Goal: Task Accomplishment & Management: Manage account settings

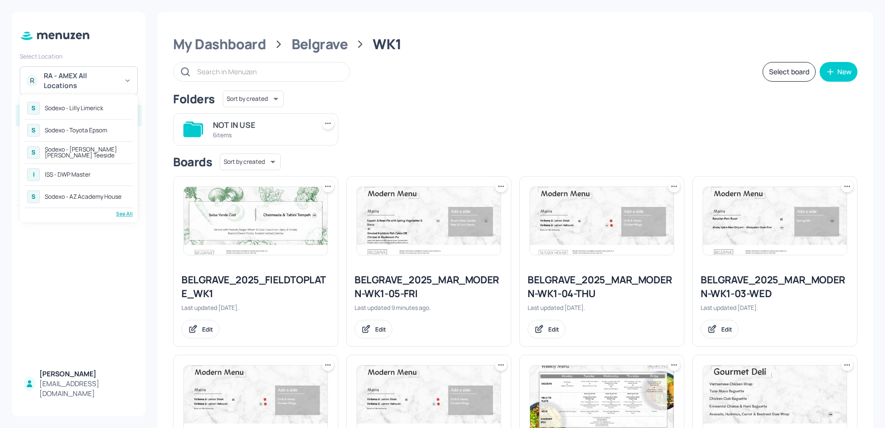
click at [118, 212] on div "See All" at bounding box center [79, 213] width 108 height 7
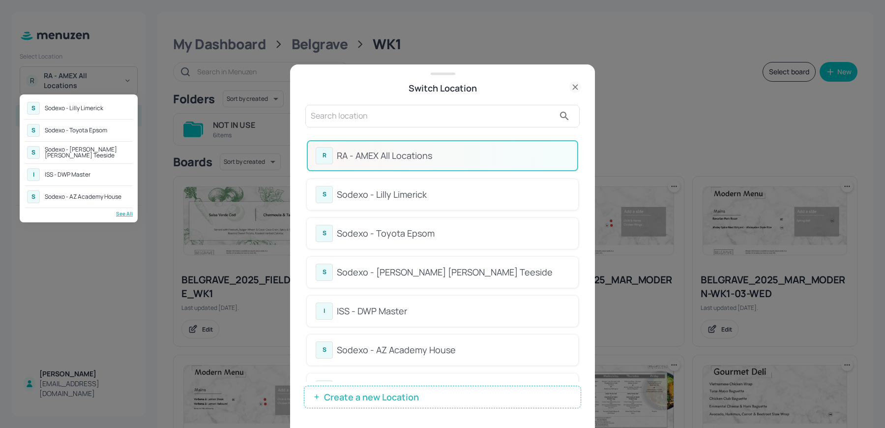
click at [397, 111] on div at bounding box center [442, 214] width 885 height 428
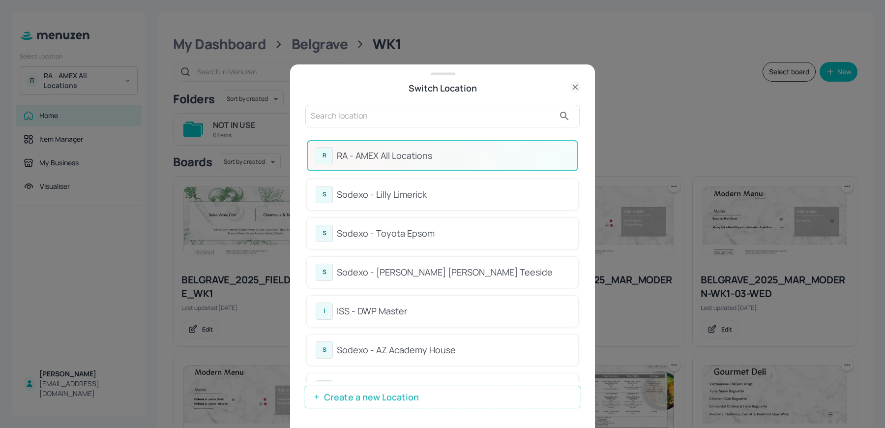
click at [397, 111] on input "text" at bounding box center [433, 116] width 244 height 16
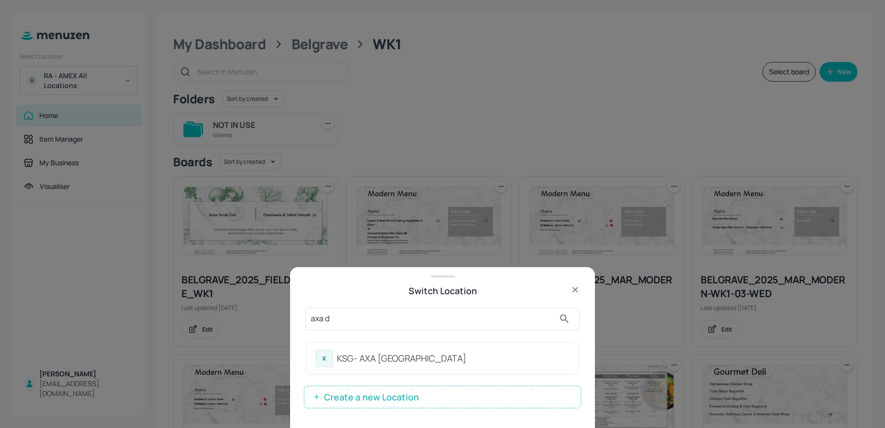
type input "axa d"
click at [354, 360] on div "KSG- AXA [GEOGRAPHIC_DATA]" at bounding box center [453, 358] width 233 height 13
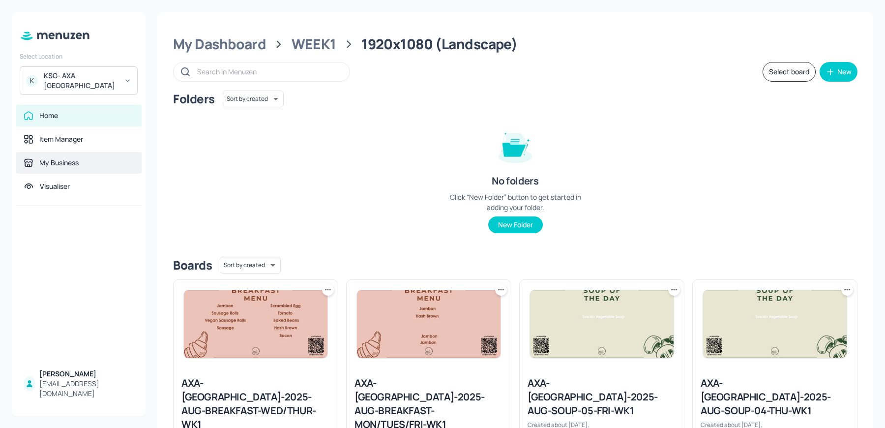
click at [59, 158] on div "My Business" at bounding box center [58, 163] width 39 height 10
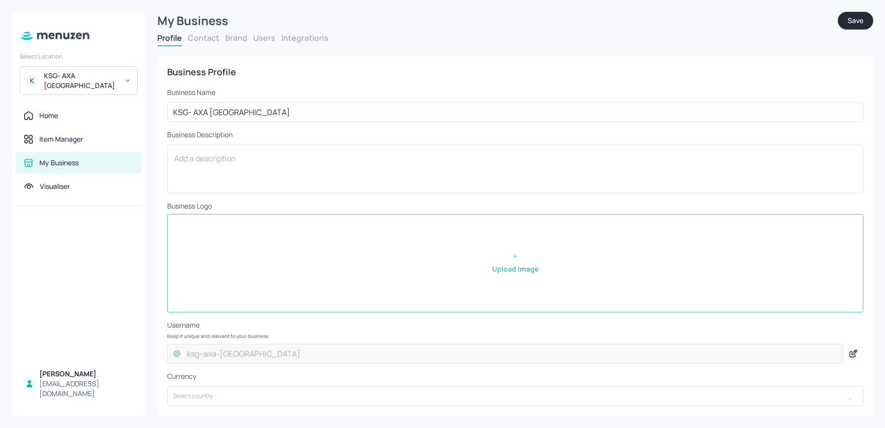
click at [262, 42] on button "Users" at bounding box center [264, 37] width 22 height 11
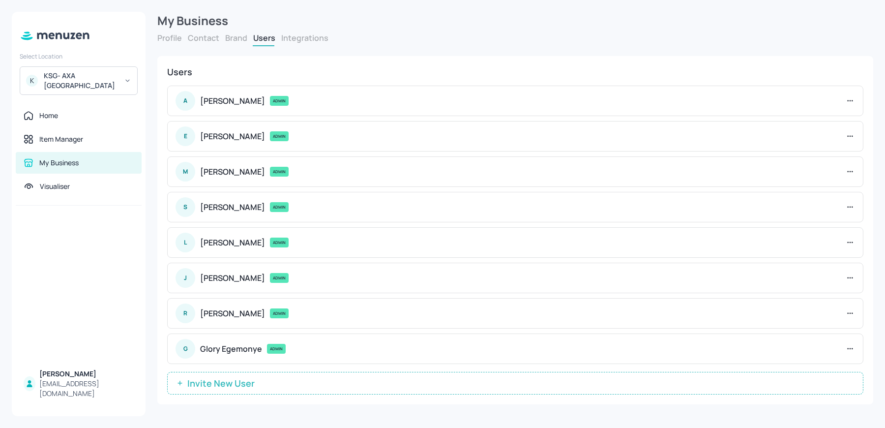
click at [233, 382] on span "Invite New User" at bounding box center [220, 383] width 77 height 10
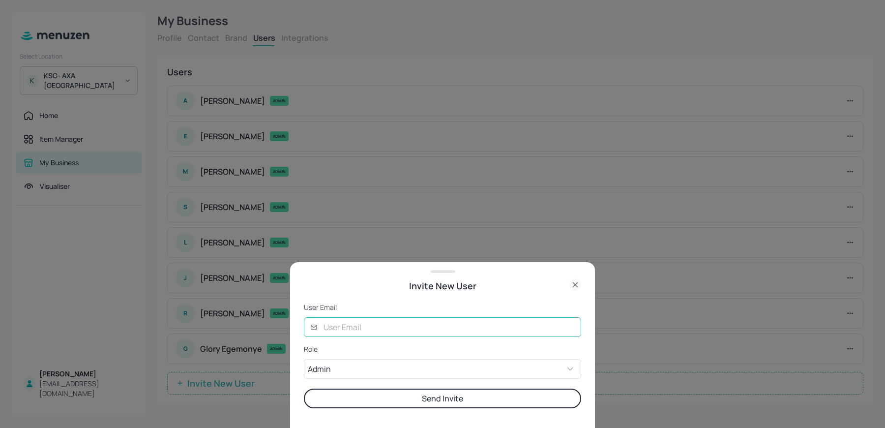
click at [343, 322] on input "text" at bounding box center [450, 327] width 264 height 20
type input "khushmalde26@gmail.com"
click at [372, 422] on div "User Email ​ khushmalde26@gmail.com ​ Role Admin ADMIN ​ Send Invite" at bounding box center [442, 364] width 277 height 125
click at [360, 407] on button "Send Invite" at bounding box center [442, 398] width 277 height 20
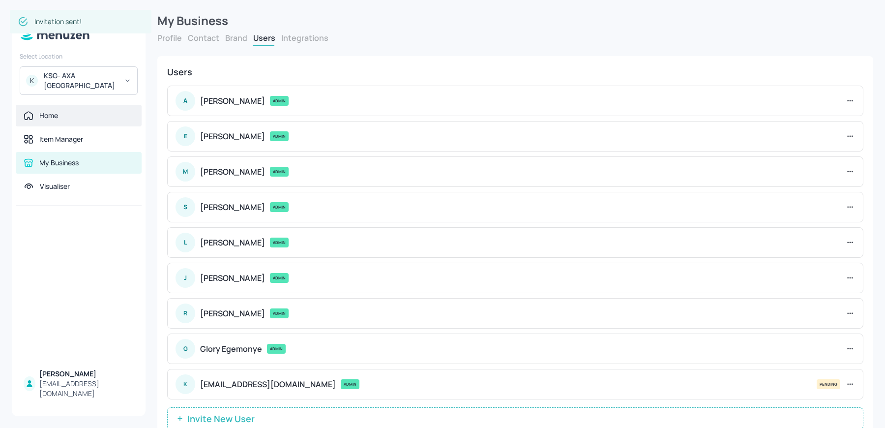
click at [66, 111] on div "Home" at bounding box center [79, 116] width 110 height 10
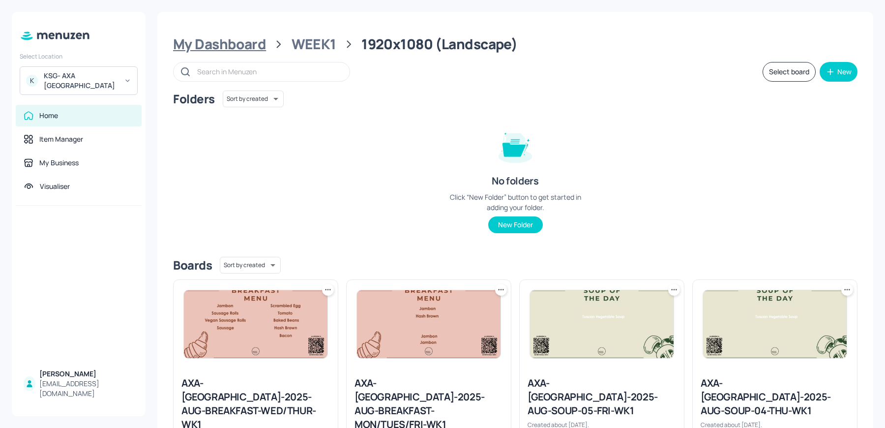
click at [237, 49] on div "My Dashboard" at bounding box center [219, 44] width 93 height 18
